Goal: Entertainment & Leisure: Consume media (video, audio)

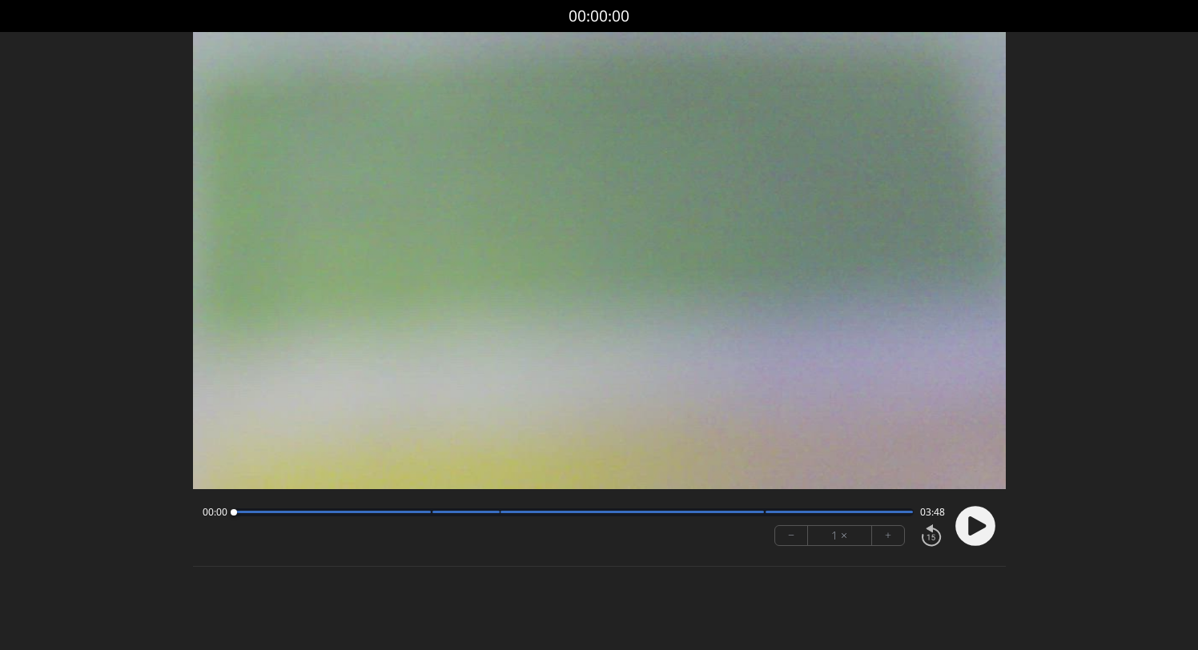
click at [973, 524] on icon at bounding box center [977, 526] width 18 height 19
click at [961, 521] on circle at bounding box center [976, 526] width 40 height 40
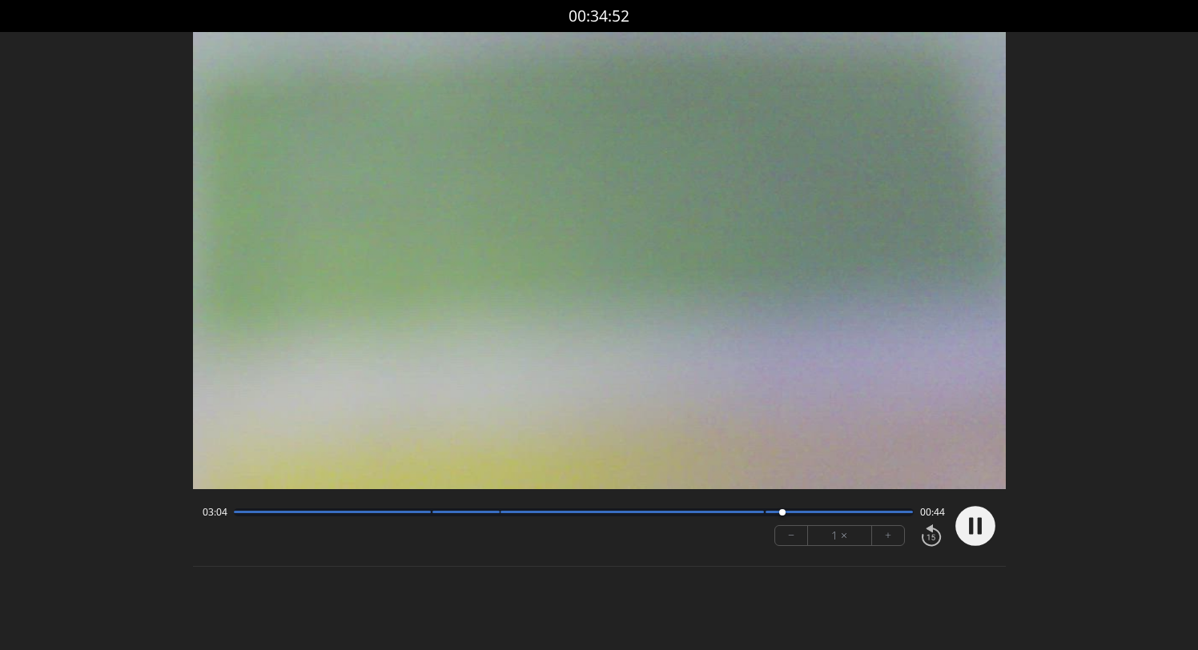
click at [961, 521] on circle at bounding box center [976, 526] width 40 height 40
click at [416, 509] on div at bounding box center [574, 513] width 680 height 8
click at [441, 515] on div at bounding box center [574, 513] width 680 height 8
click at [514, 517] on div "01:09 02:38" at bounding box center [574, 512] width 743 height 13
click at [515, 514] on div at bounding box center [574, 513] width 680 height 8
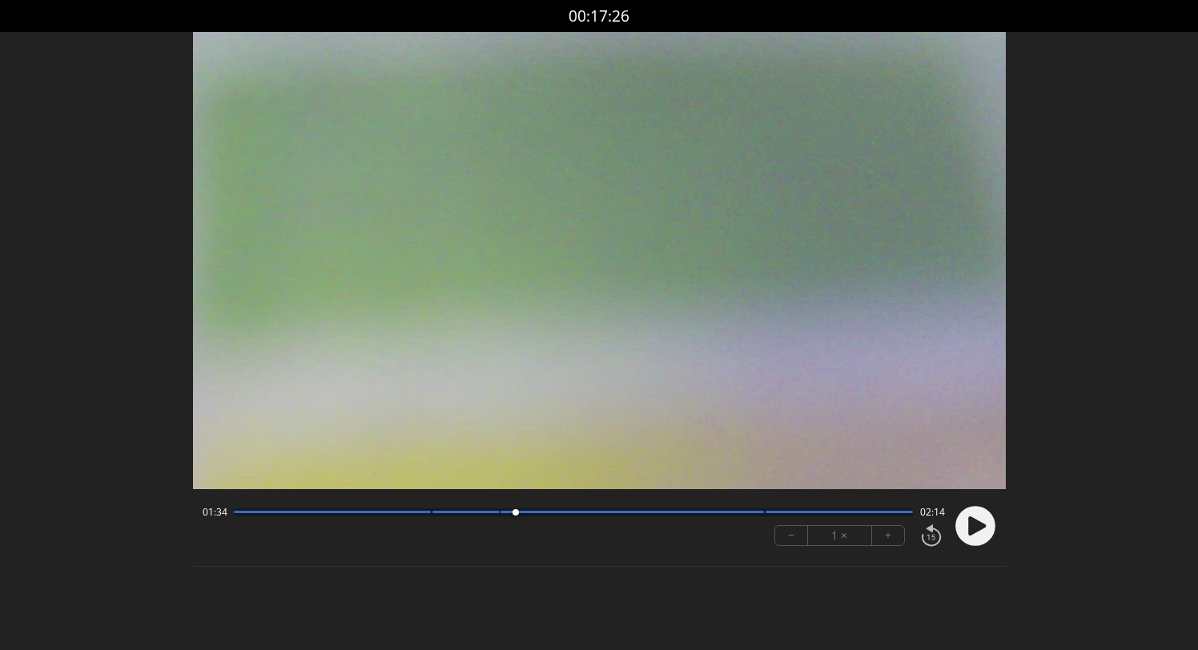
click at [463, 513] on div at bounding box center [466, 512] width 66 height 2
click at [979, 526] on icon at bounding box center [977, 526] width 18 height 19
click at [979, 526] on icon at bounding box center [979, 525] width 4 height 17
click at [474, 509] on div at bounding box center [574, 513] width 680 height 8
click at [973, 517] on circle at bounding box center [976, 526] width 40 height 40
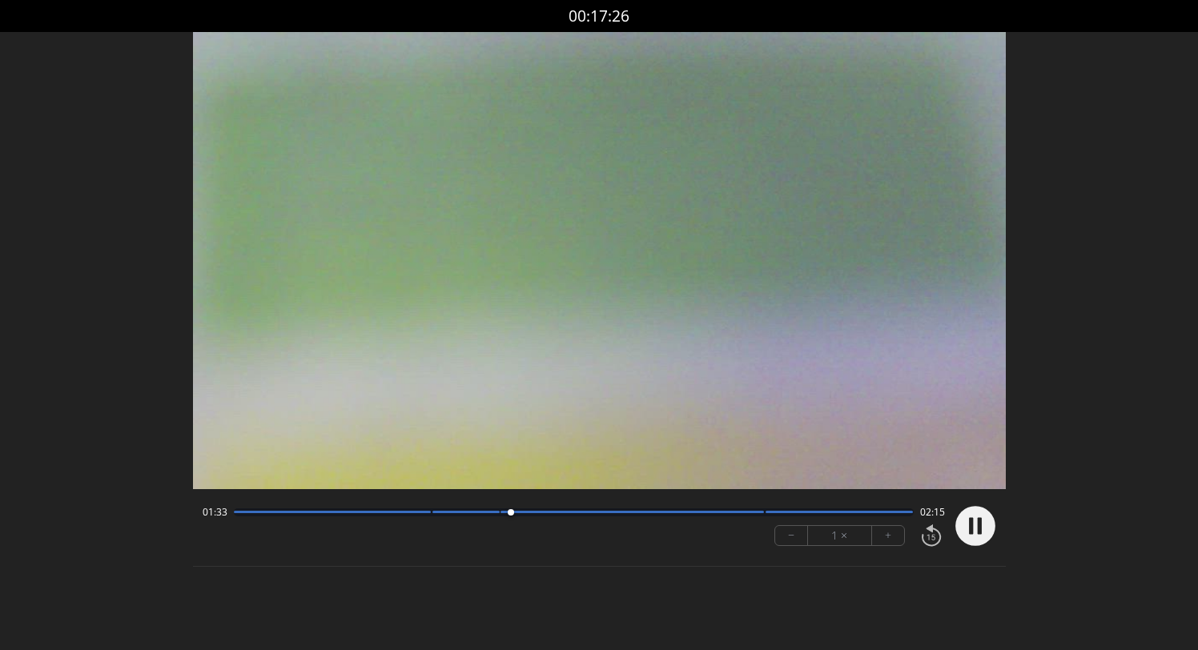
click at [973, 517] on circle at bounding box center [976, 526] width 40 height 40
click at [478, 518] on div "01:55 01:53" at bounding box center [574, 512] width 743 height 13
click at [471, 512] on div at bounding box center [466, 512] width 66 height 2
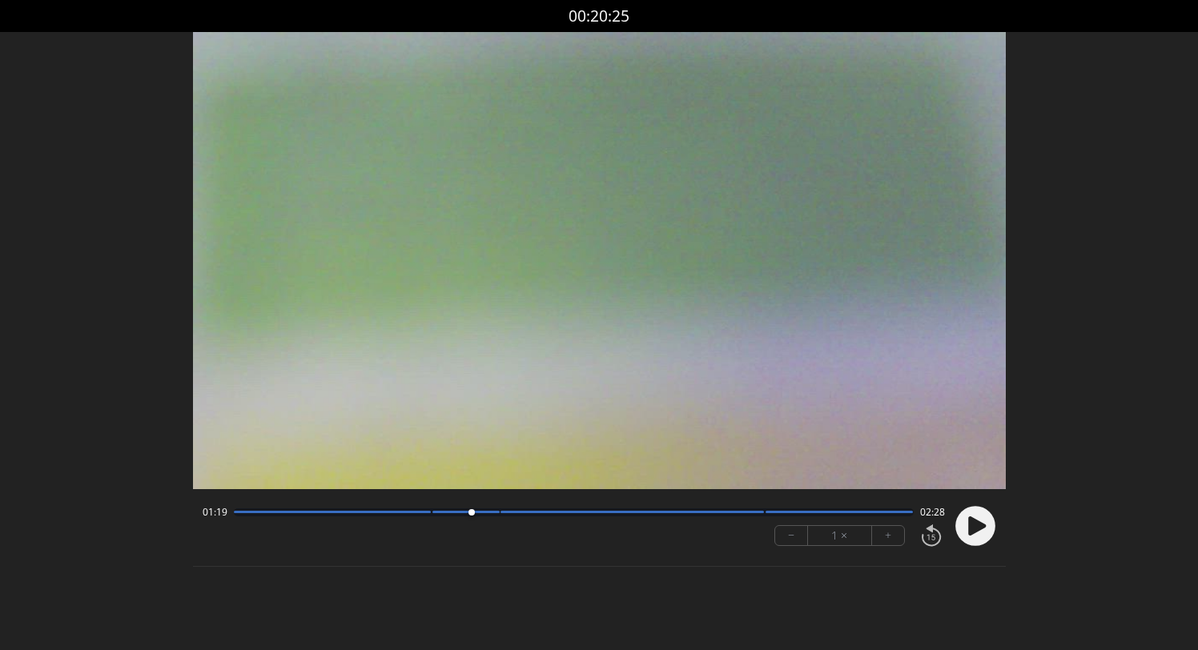
click at [980, 532] on circle at bounding box center [976, 526] width 40 height 40
click at [980, 532] on icon at bounding box center [979, 525] width 4 height 17
